Goal: Task Accomplishment & Management: Manage account settings

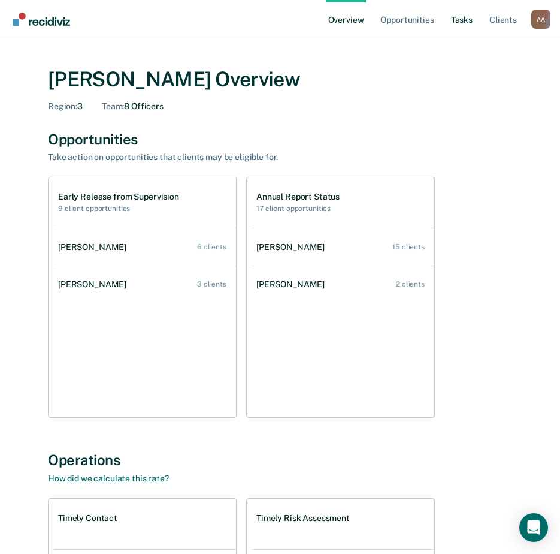
click at [465, 20] on link "Tasks" at bounding box center [462, 19] width 26 height 38
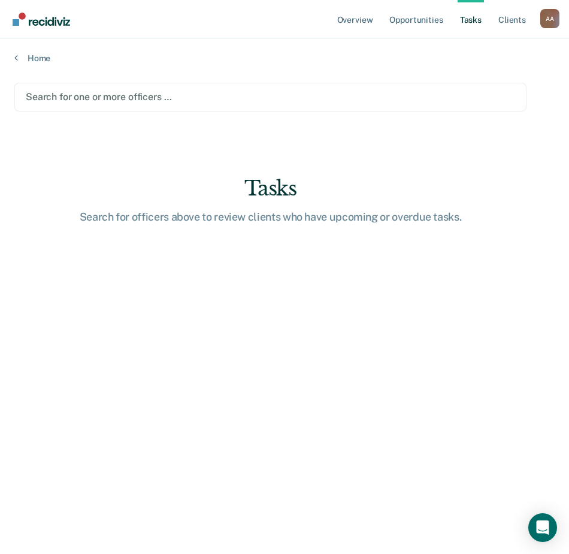
click at [89, 101] on div at bounding box center [271, 97] width 490 height 14
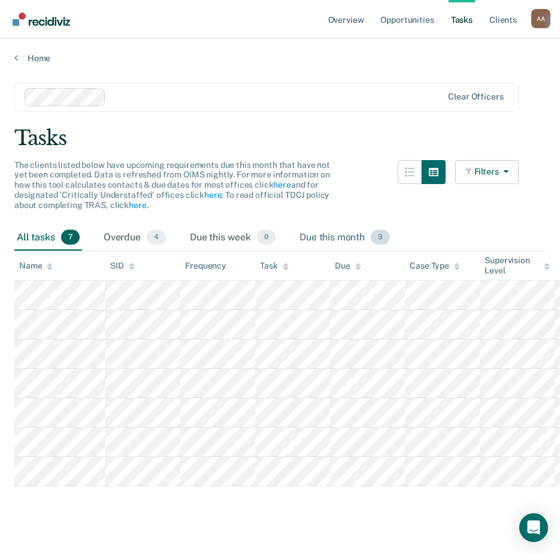
click at [349, 232] on div "Due this month 3" at bounding box center [344, 238] width 95 height 26
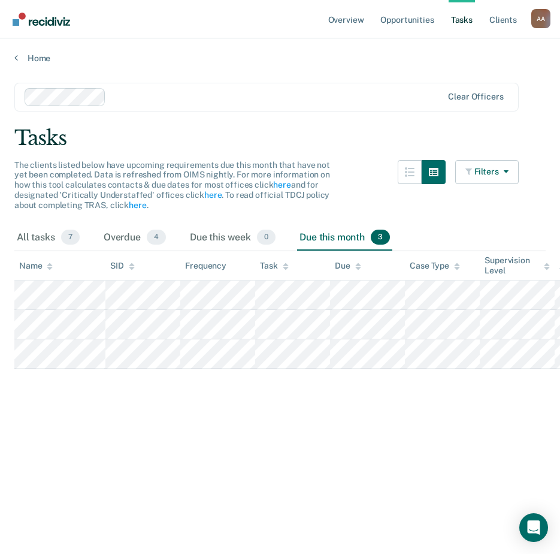
click at [170, 487] on main "Clear officers Tasks The clients listed below have upcoming requirements due th…" at bounding box center [280, 307] width 560 height 487
click at [281, 438] on main "Clear officers Tasks The clients listed below have upcoming requirements due th…" at bounding box center [280, 307] width 560 height 487
click at [179, 424] on main "Clear officers Tasks The clients listed below have upcoming requirements due th…" at bounding box center [280, 307] width 560 height 487
click at [210, 426] on main "Clear officers Tasks The clients listed below have upcoming requirements due th…" at bounding box center [280, 307] width 560 height 487
click at [193, 418] on main "Clear officers Tasks The clients listed below have upcoming requirements due th…" at bounding box center [280, 307] width 560 height 487
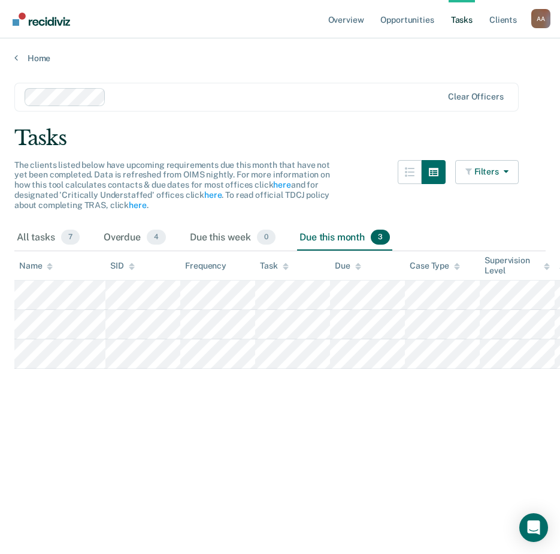
click at [191, 417] on main "Clear officers Tasks The clients listed below have upcoming requirements due th…" at bounding box center [280, 307] width 560 height 487
